Goal: Find specific page/section

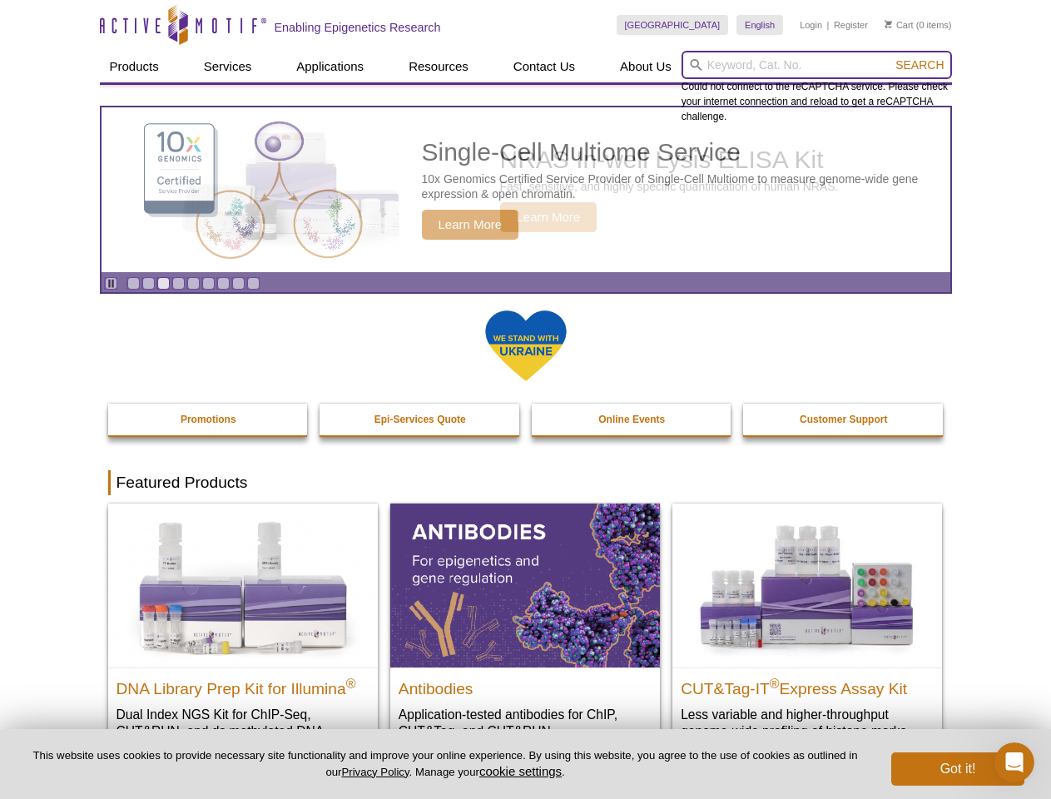
click at [817, 65] on input "search" at bounding box center [817, 65] width 271 height 28
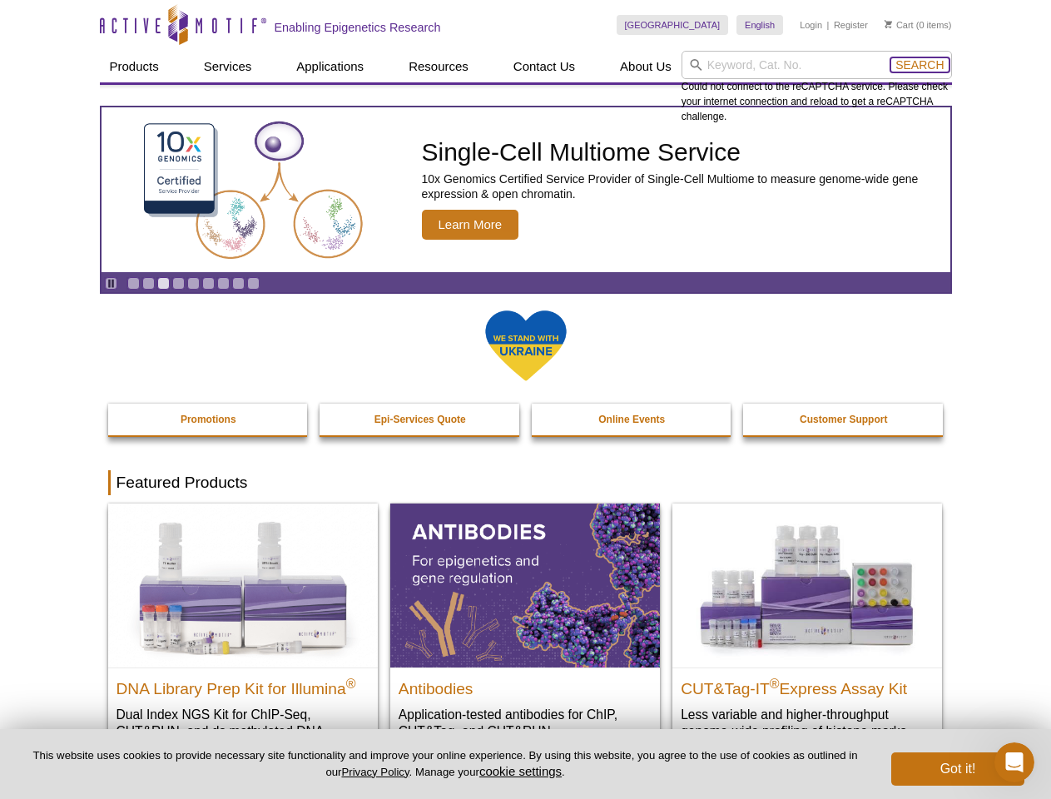
click at [920, 65] on span "Search" at bounding box center [920, 64] width 48 height 13
click at [111, 283] on icon "Pause" at bounding box center [111, 283] width 11 height 11
click at [133, 283] on link "Go to slide 1" at bounding box center [133, 283] width 12 height 12
click at [148, 283] on link "Go to slide 2" at bounding box center [148, 283] width 12 height 12
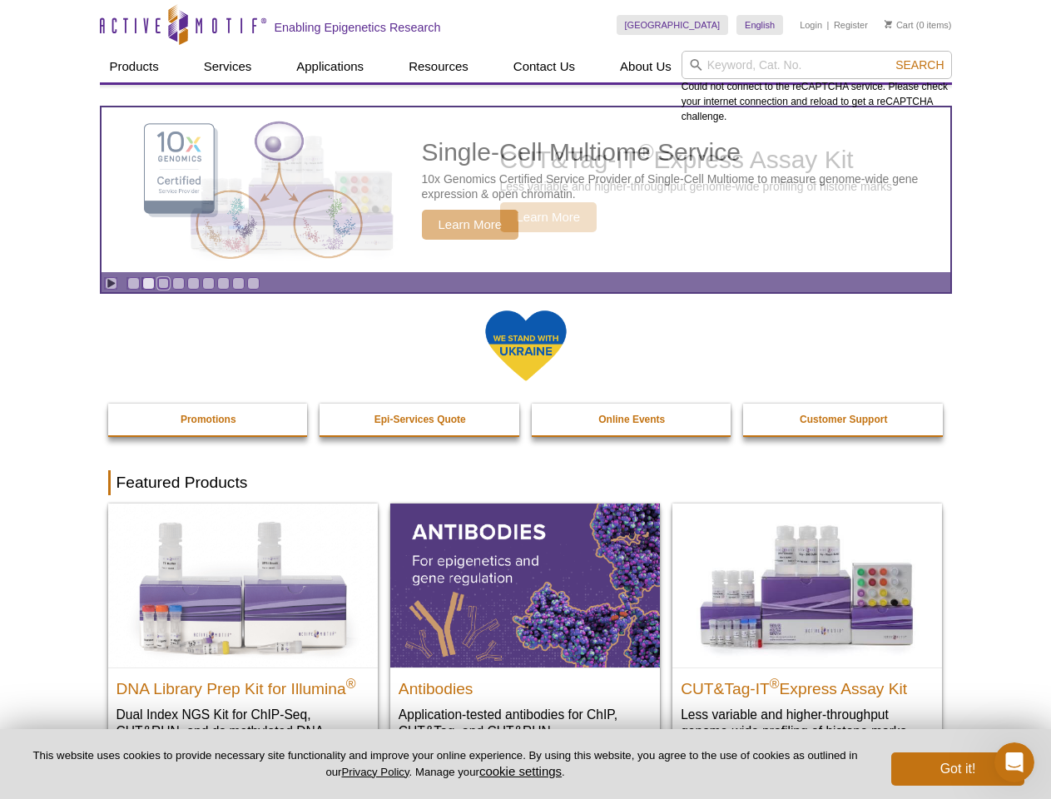
click at [163, 283] on link "Go to slide 3" at bounding box center [163, 283] width 12 height 12
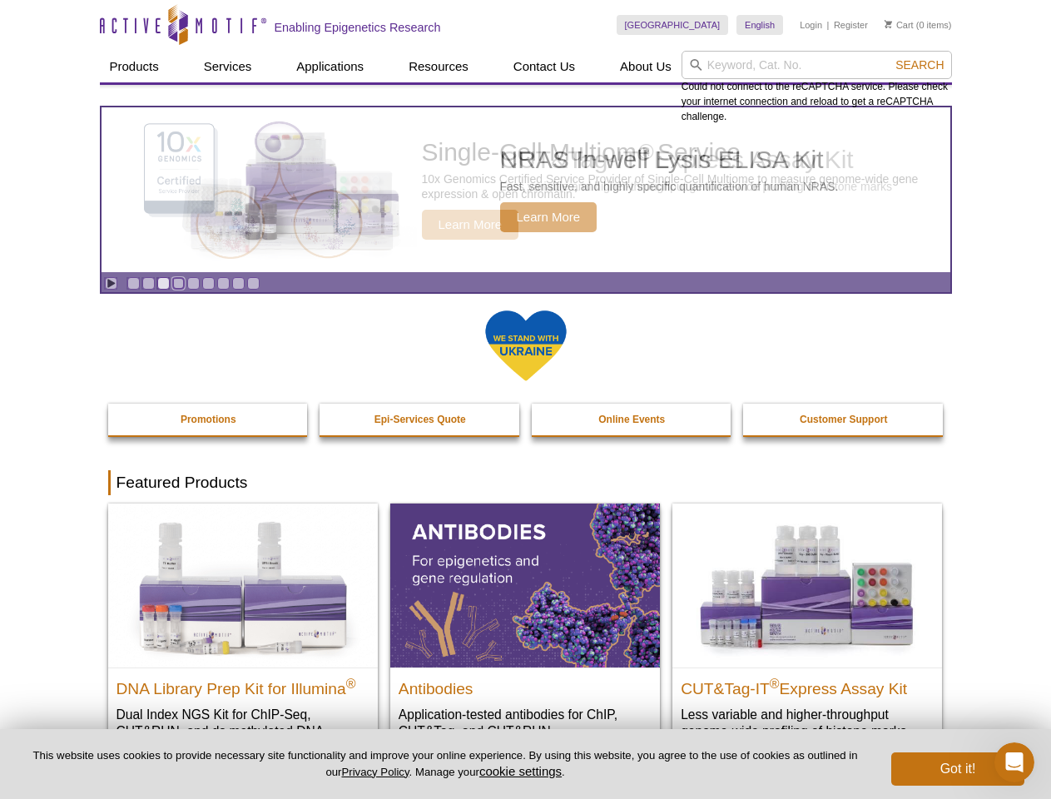
click at [178, 283] on link "Go to slide 4" at bounding box center [178, 283] width 12 height 12
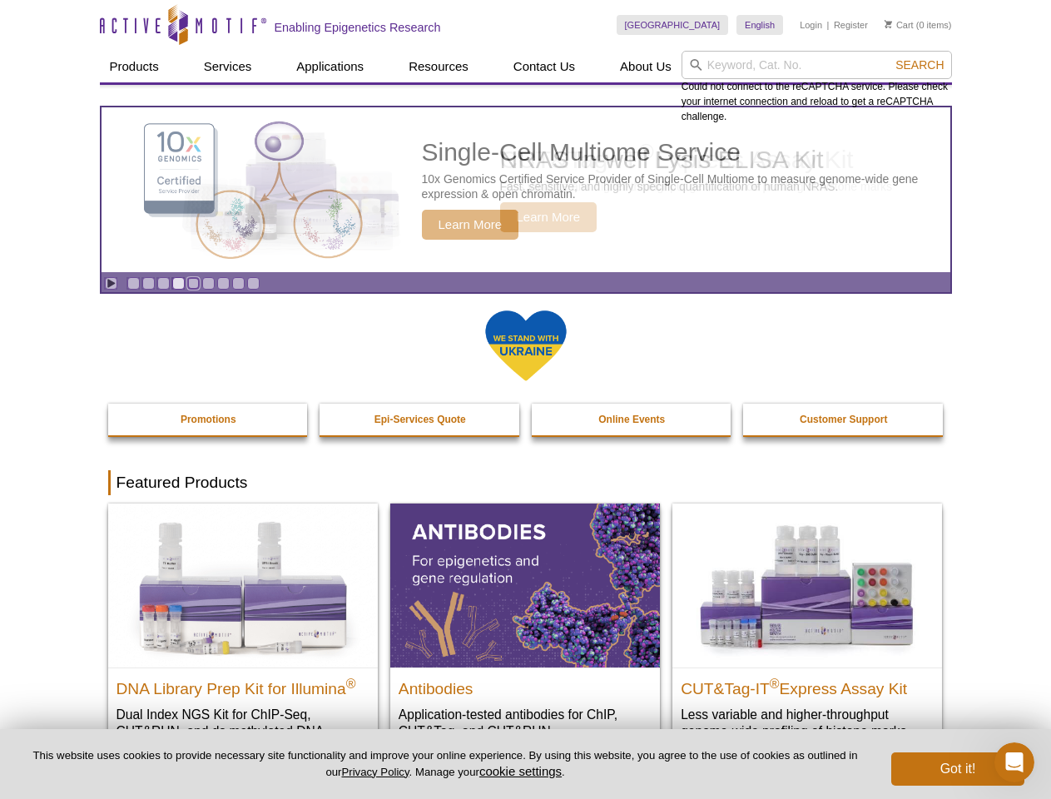
click at [193, 283] on link "Go to slide 5" at bounding box center [193, 283] width 12 height 12
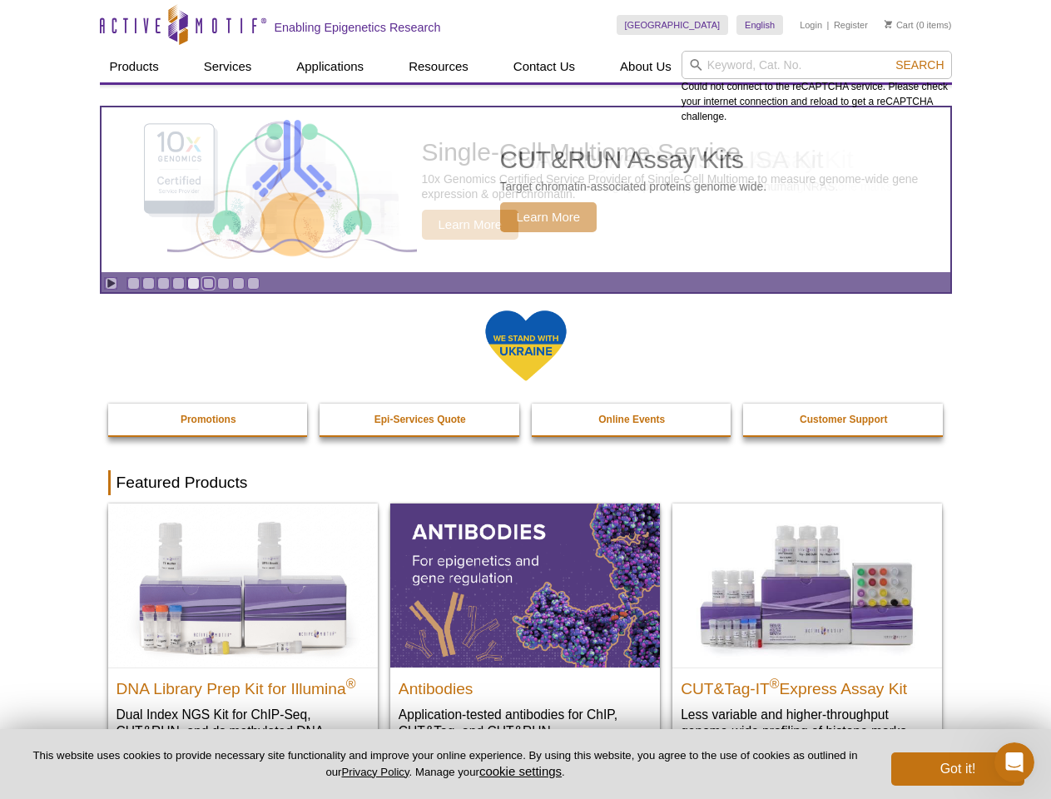
click at [208, 283] on link "Go to slide 6" at bounding box center [208, 283] width 12 height 12
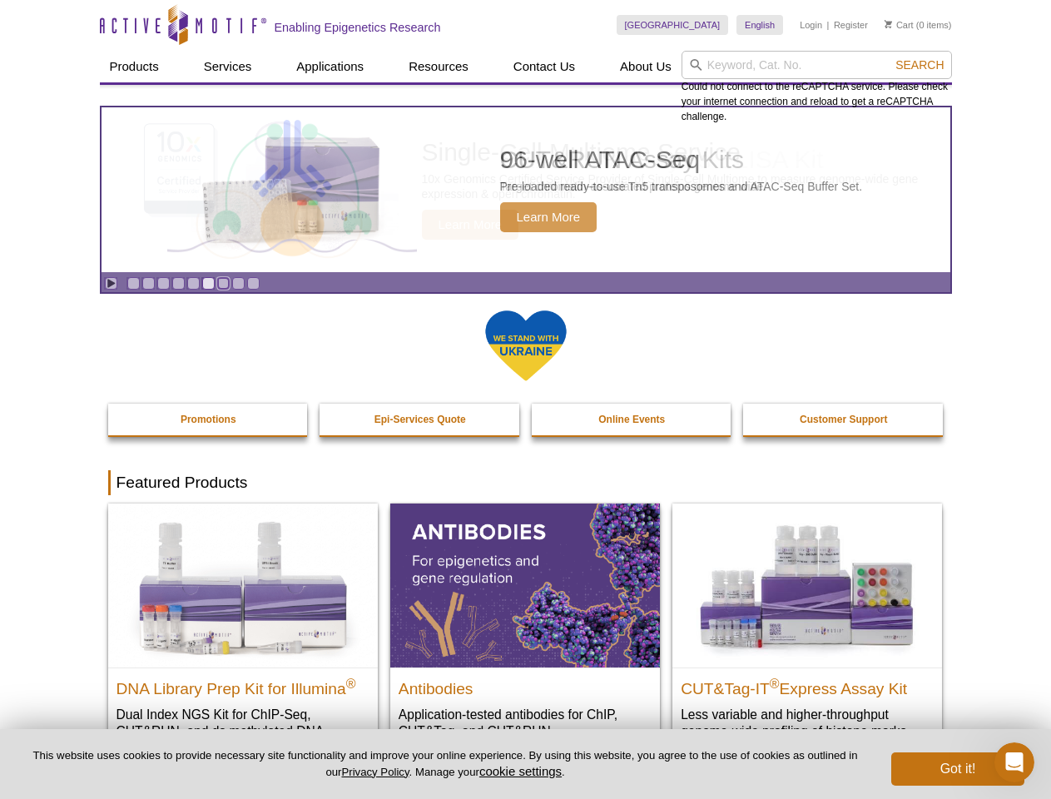
click at [223, 283] on link "Go to slide 7" at bounding box center [223, 283] width 12 height 12
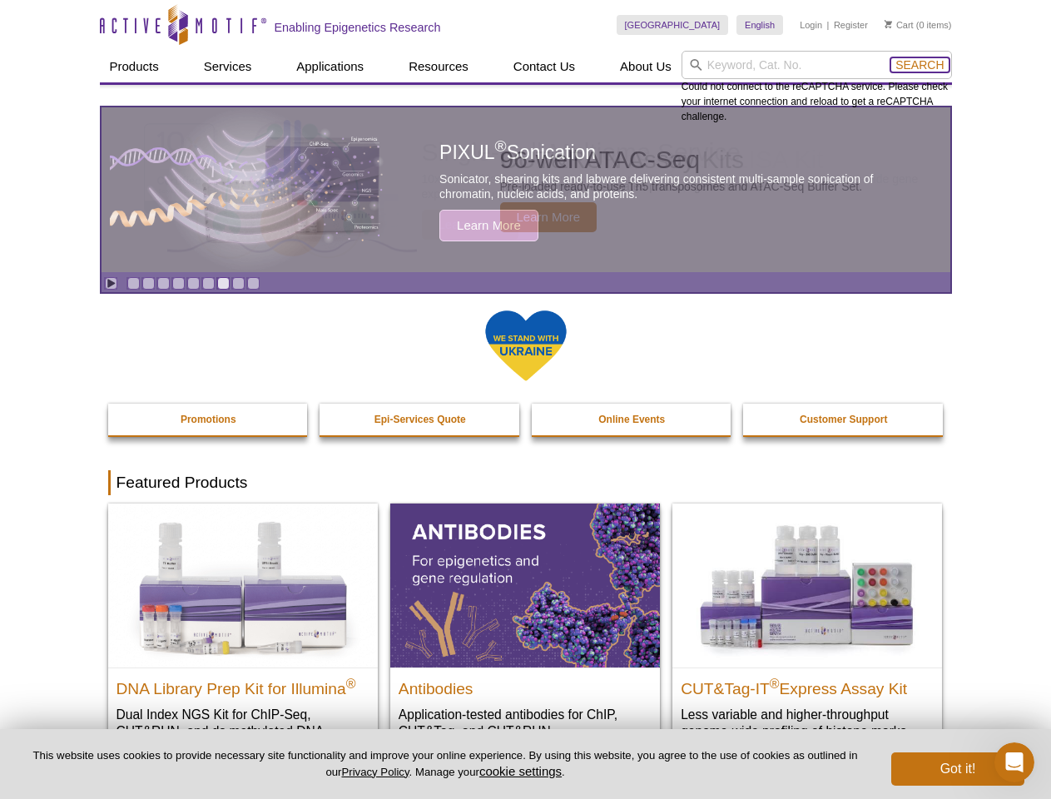
click at [920, 65] on span "Search" at bounding box center [920, 64] width 48 height 13
